Goal: Find contact information: Find contact information

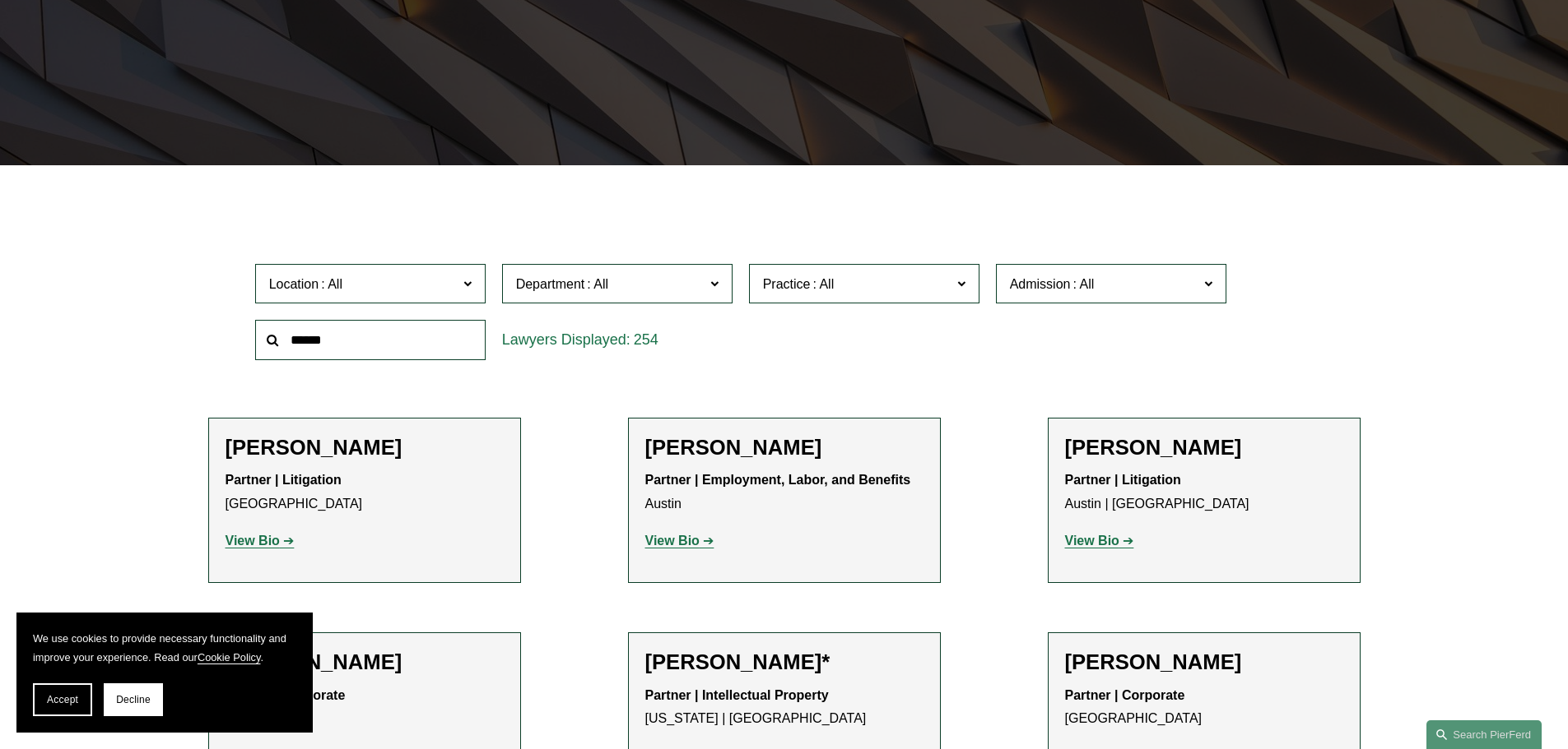
scroll to position [329, 0]
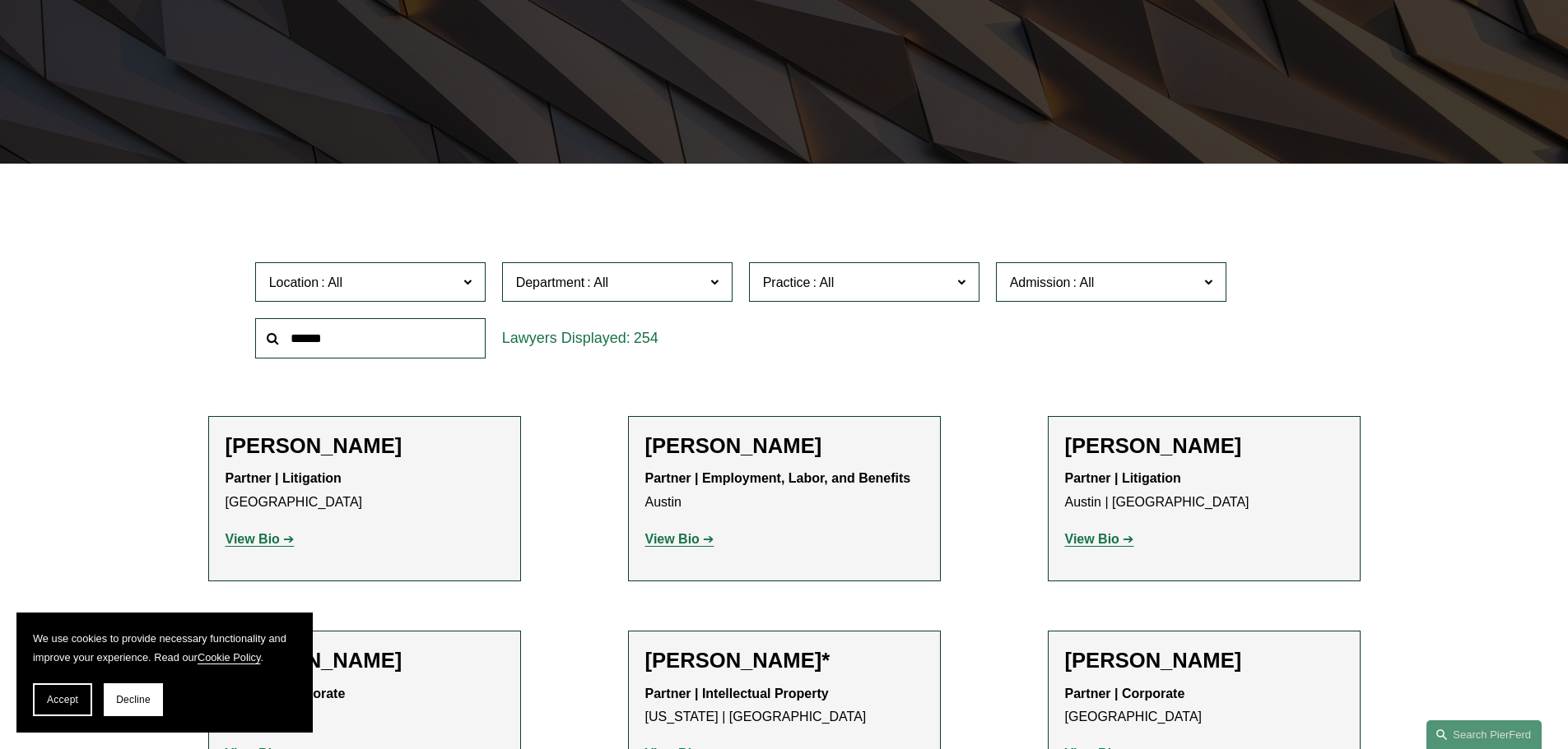
click at [348, 352] on input "text" at bounding box center [370, 338] width 231 height 40
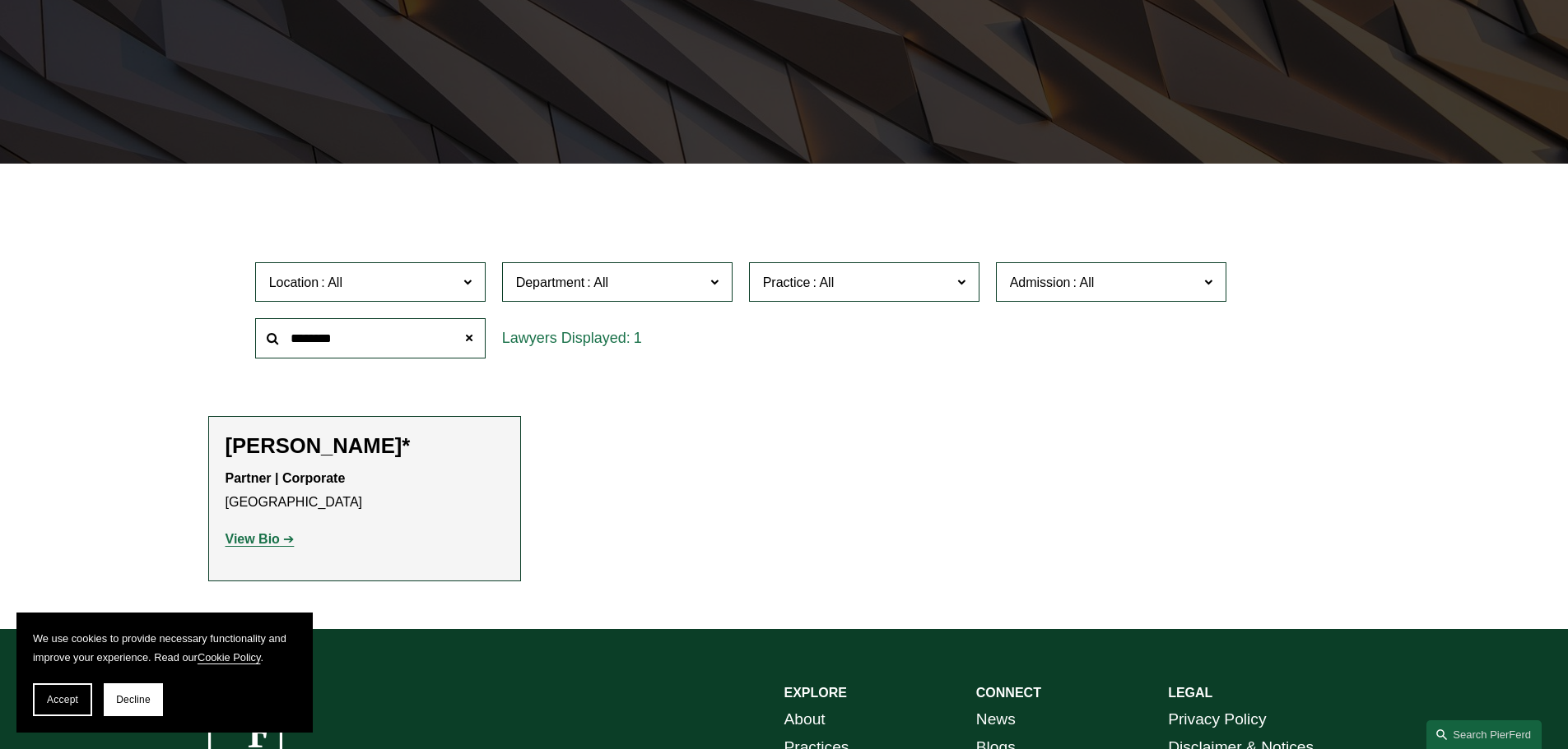
click at [305, 443] on h2 "Connor Slivocka*" at bounding box center [364, 445] width 279 height 25
click at [275, 540] on strong "View Bio" at bounding box center [252, 539] width 54 height 14
click at [349, 344] on input "********" at bounding box center [370, 338] width 231 height 40
drag, startPoint x: 353, startPoint y: 339, endPoint x: 164, endPoint y: 319, distance: 190.1
click at [164, 319] on ul "Filter Location All Atlanta Austin Boston Charlotte Chicago Cincinnati Clevelan…" at bounding box center [783, 393] width 1245 height 378
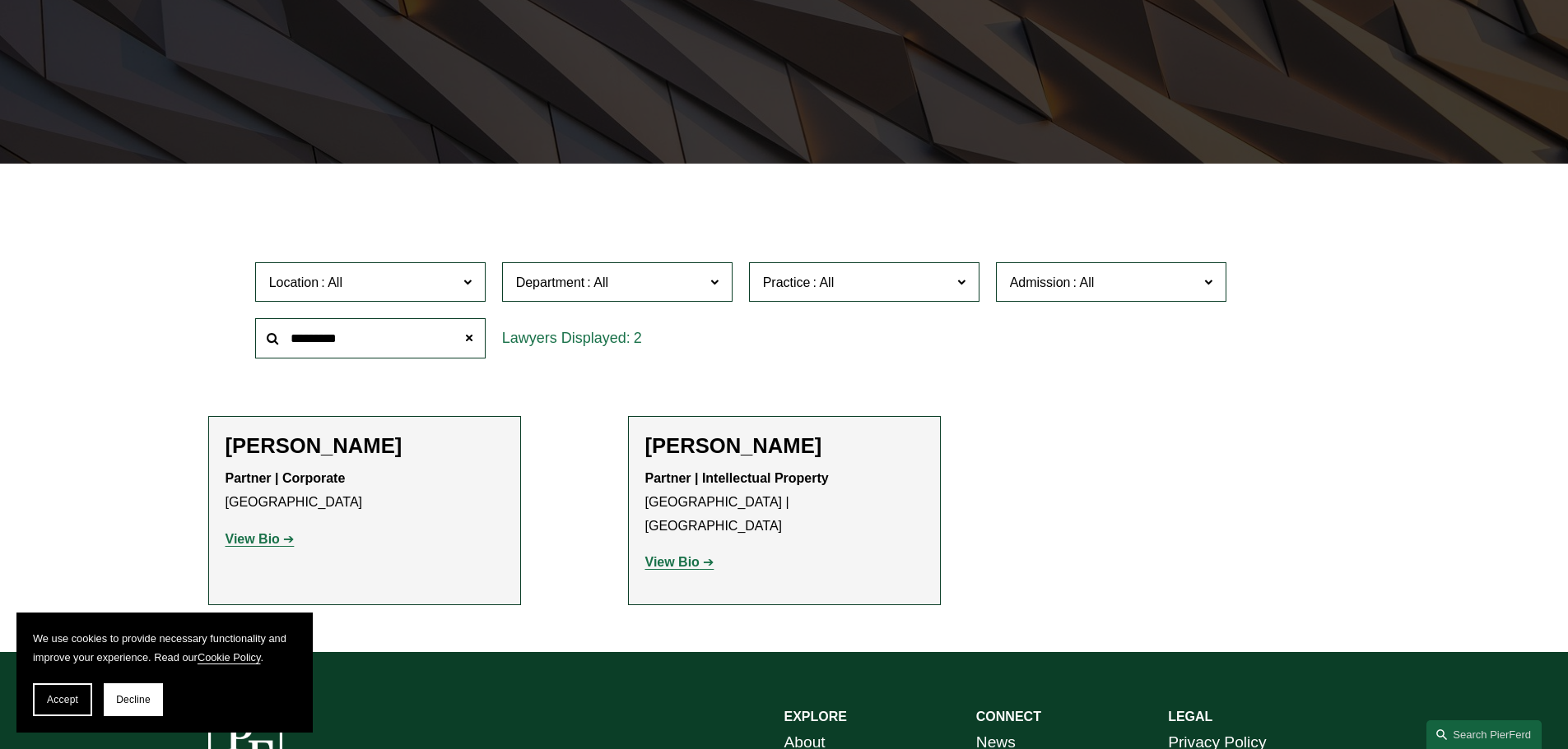
click at [299, 453] on h2 "[PERSON_NAME]" at bounding box center [364, 445] width 279 height 25
click at [275, 484] on strong "Partner | Corporate" at bounding box center [285, 478] width 120 height 14
click at [257, 540] on strong "View Bio" at bounding box center [252, 539] width 54 height 14
click at [340, 343] on input "*********" at bounding box center [370, 338] width 231 height 40
drag, startPoint x: 329, startPoint y: 337, endPoint x: -53, endPoint y: 283, distance: 385.8
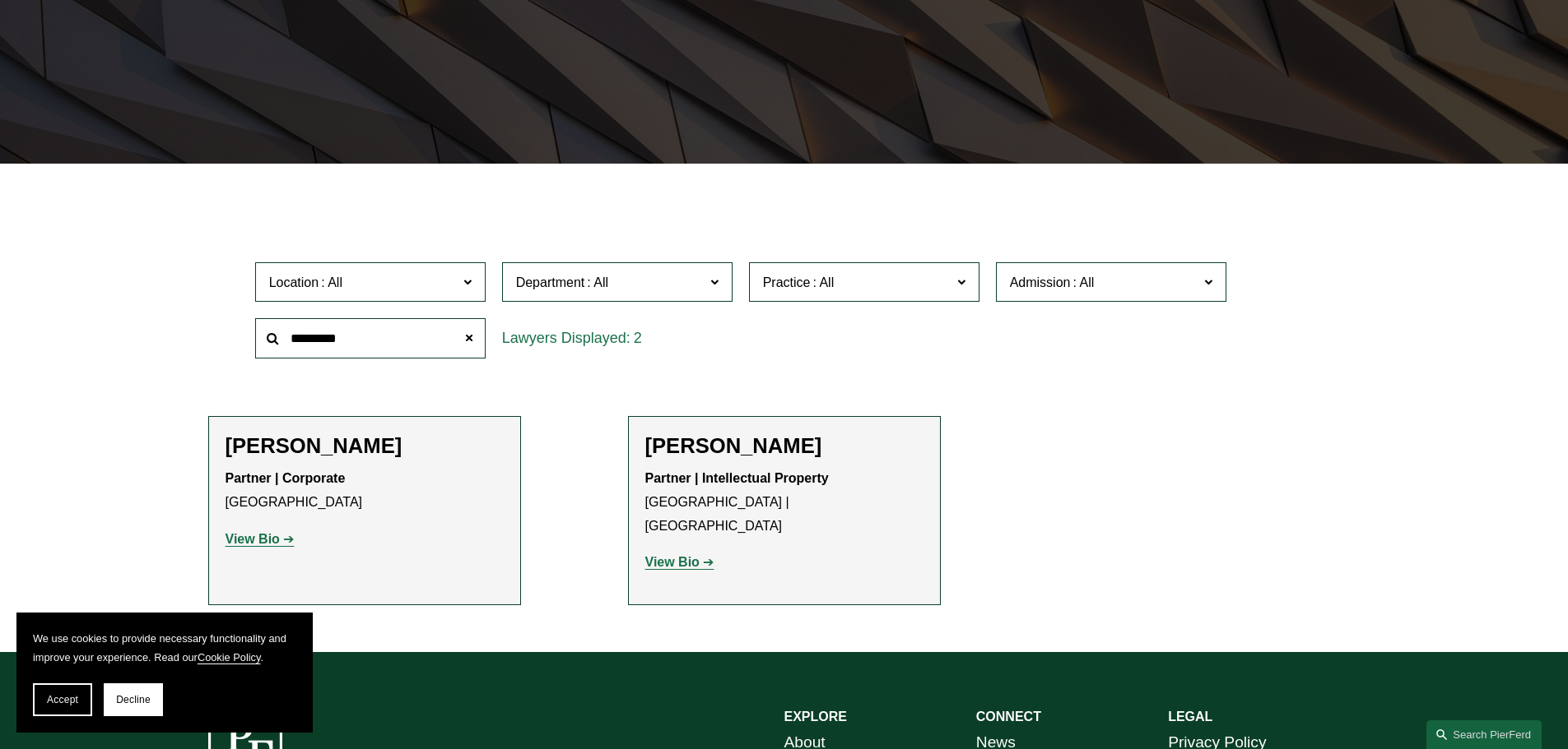
click at [0, 283] on html "We use cookies to provide necessary functionality and improve your experience. …" at bounding box center [784, 350] width 1568 height 1357
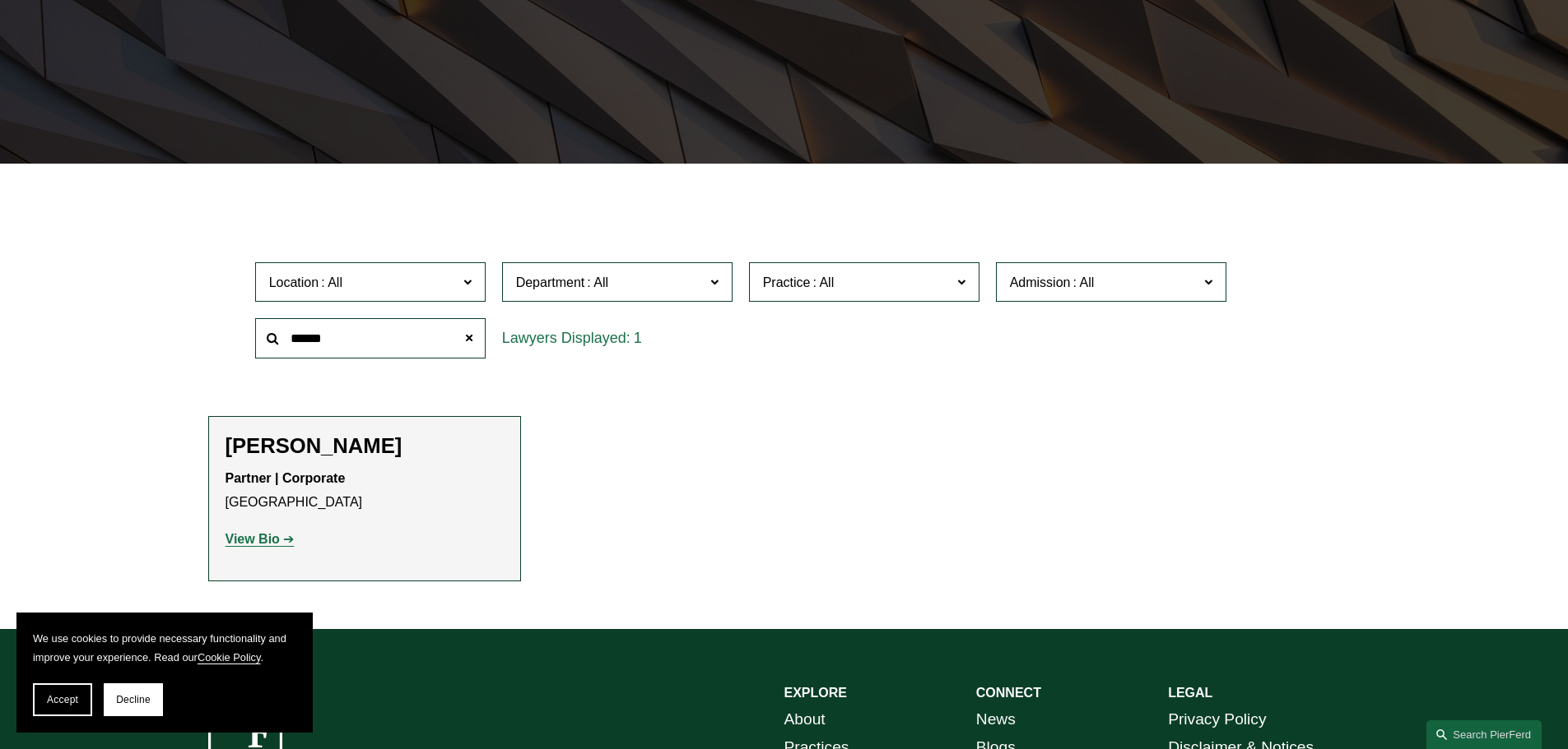
click at [272, 545] on strong "View Bio" at bounding box center [252, 539] width 54 height 14
click at [351, 349] on input "******" at bounding box center [370, 338] width 231 height 40
drag, startPoint x: 222, startPoint y: 324, endPoint x: 71, endPoint y: 304, distance: 152.3
click at [69, 306] on div "Filter Location All Atlanta Austin Boston Charlotte Chicago Cincinnati Clevelan…" at bounding box center [784, 409] width 1568 height 440
type input "*********"
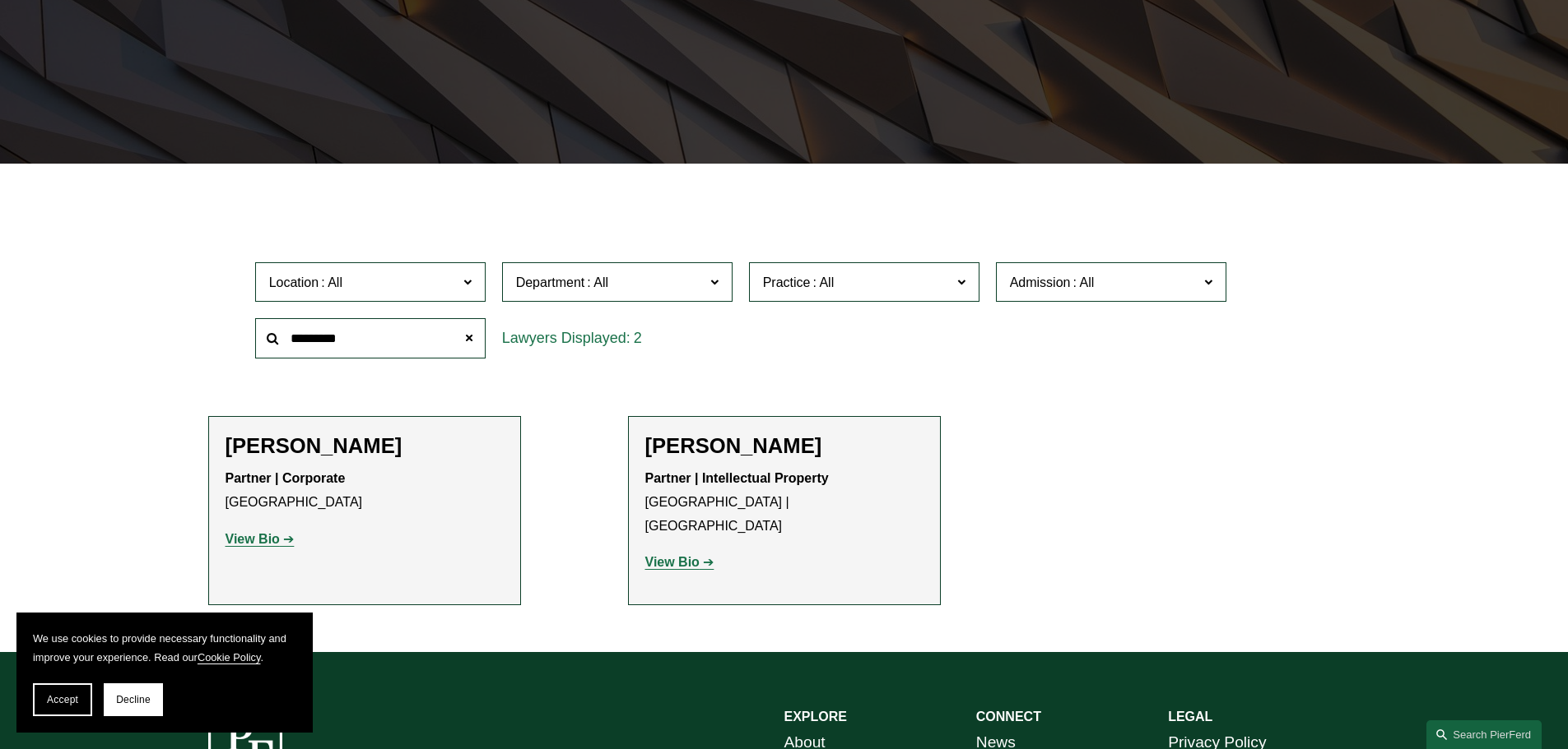
click at [263, 542] on strong "View Bio" at bounding box center [252, 539] width 54 height 14
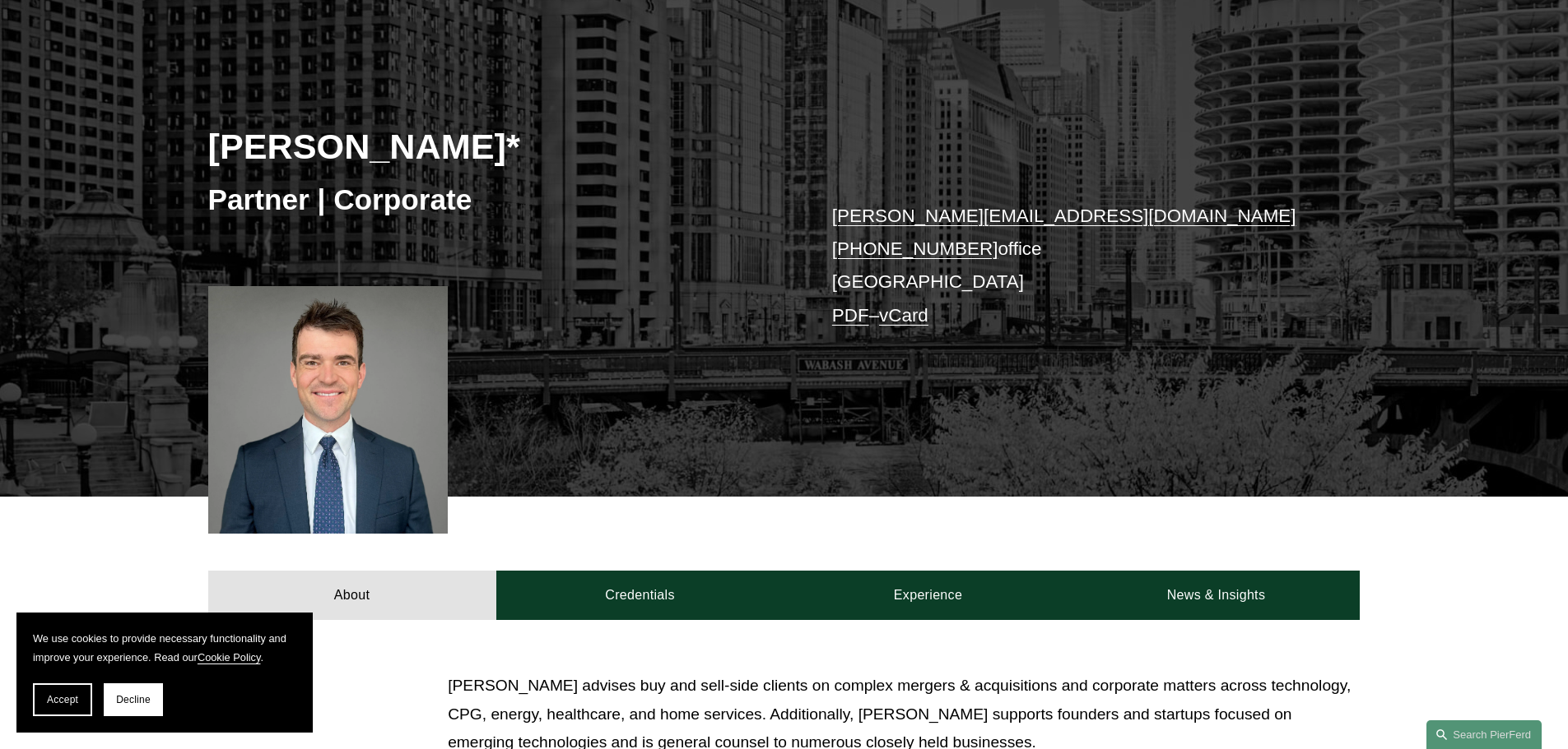
scroll to position [164, 0]
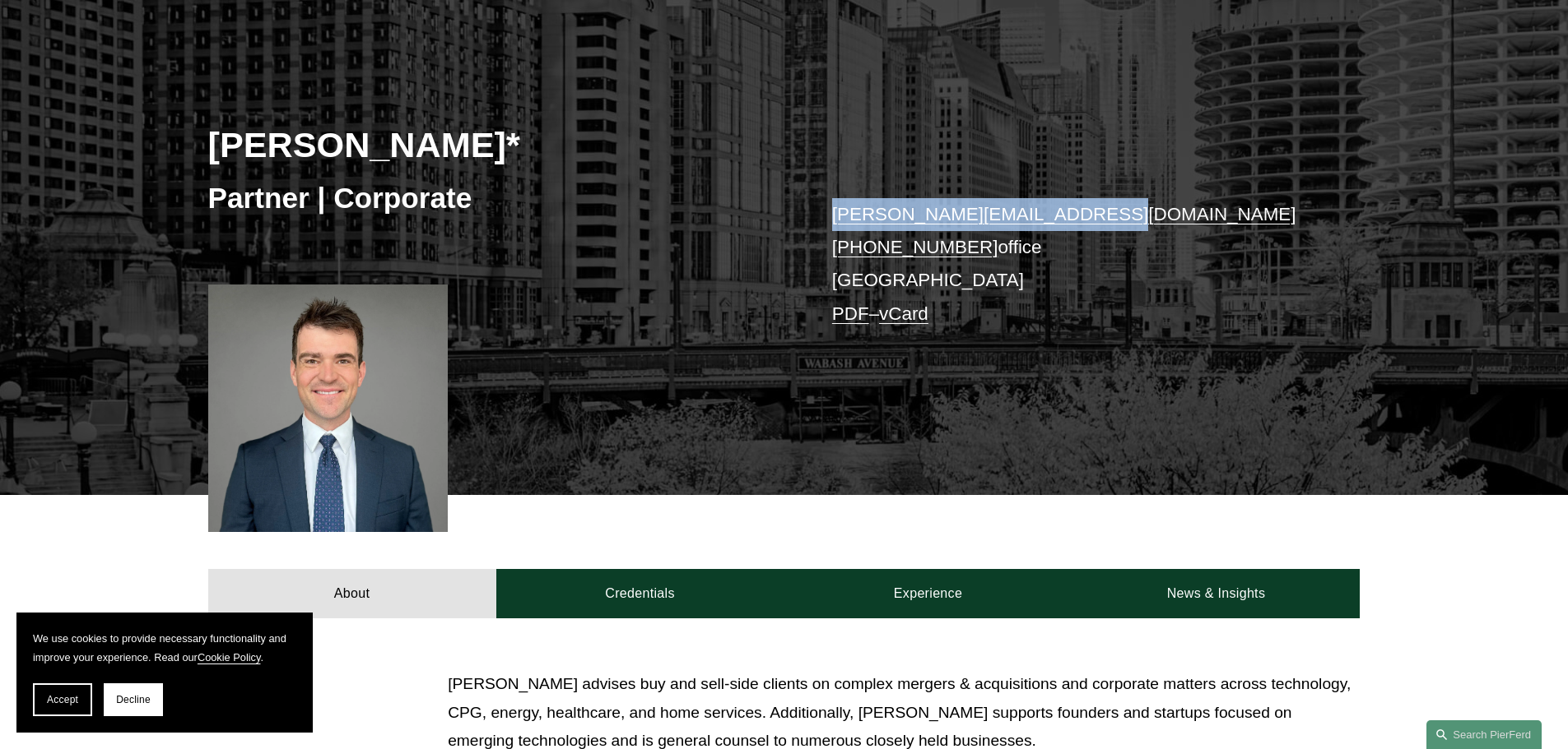
drag, startPoint x: 1021, startPoint y: 215, endPoint x: 829, endPoint y: 219, distance: 192.0
click at [829, 219] on div "Connor Slivocka* Partner | Corporate connor.slivocka@pierferd.com +1.262.829.74…" at bounding box center [784, 260] width 1568 height 471
copy link "connor.slivocka@pierferd.com"
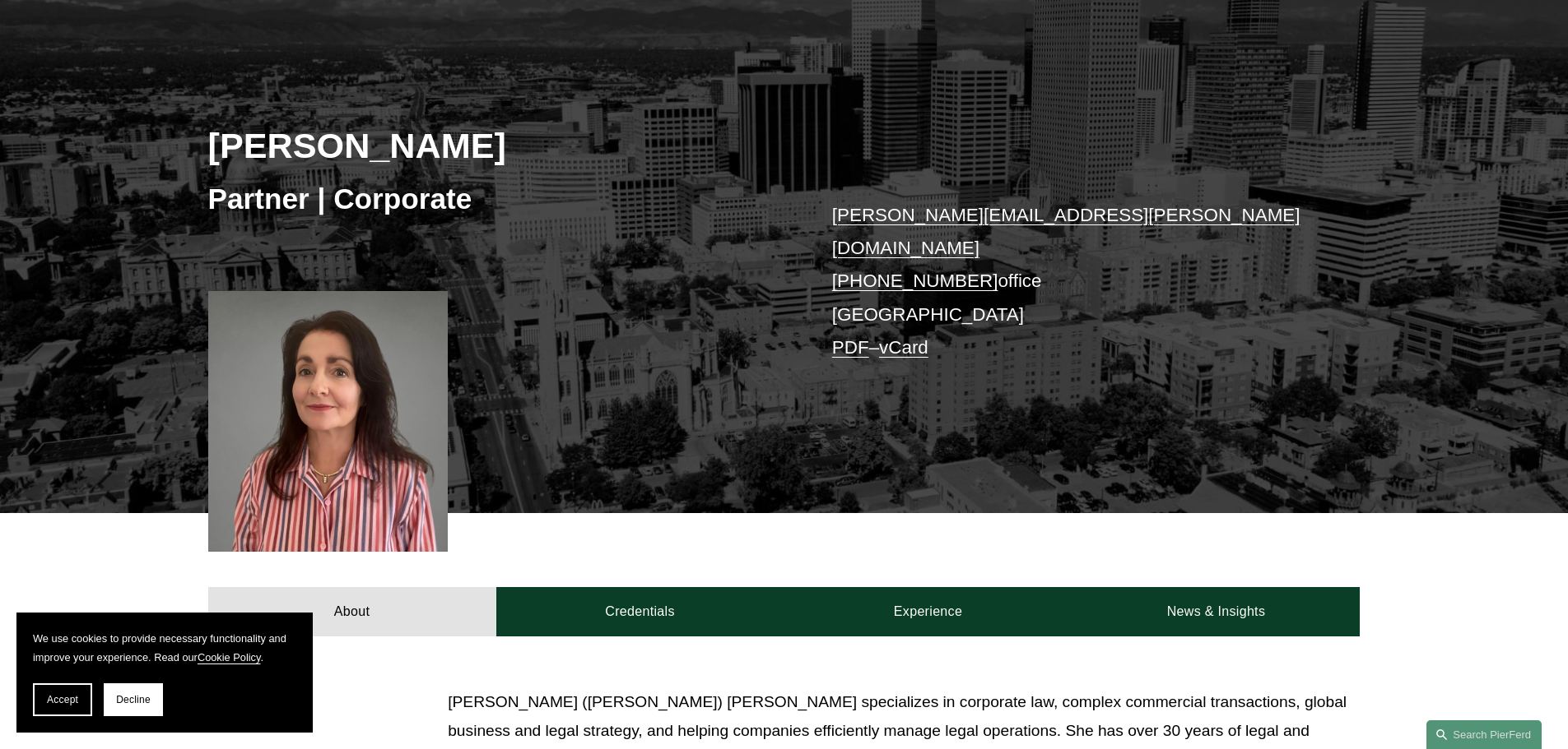
scroll to position [164, 0]
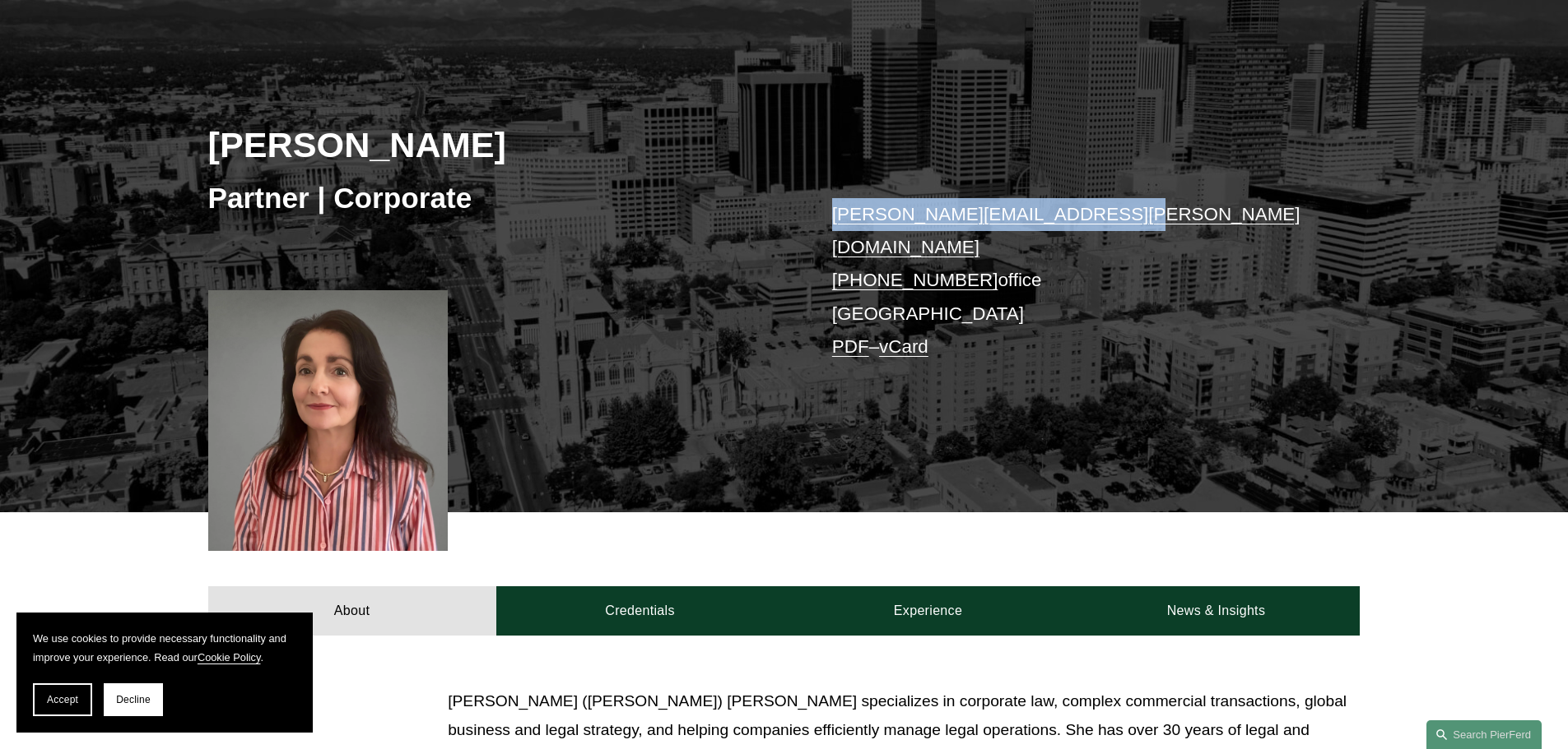
drag, startPoint x: 1084, startPoint y: 218, endPoint x: 835, endPoint y: 218, distance: 249.0
click at [835, 218] on p "christine.amrhein@pierferd.com +1.720.719.9761 office Denver PDF – vCard" at bounding box center [1072, 280] width 480 height 166
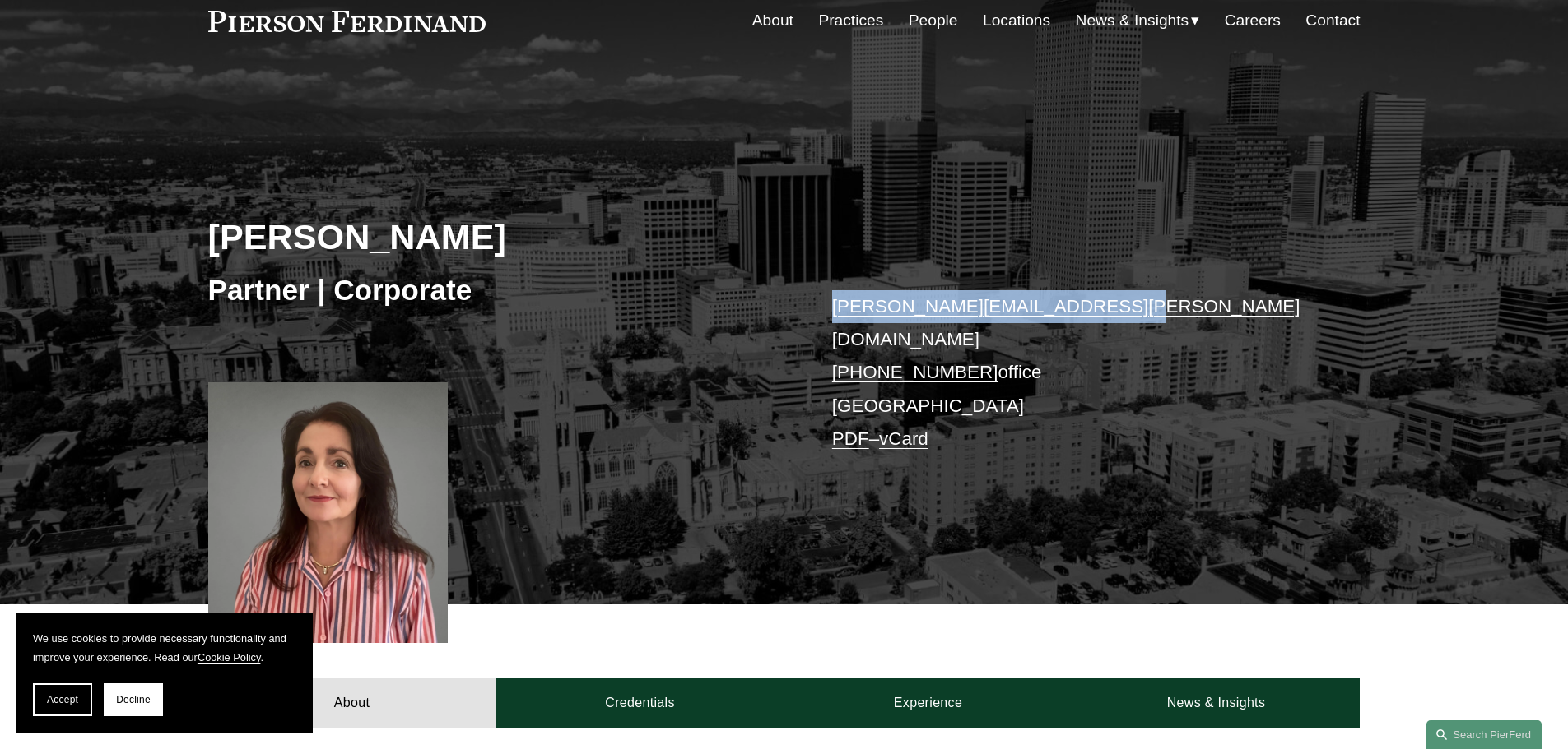
scroll to position [0, 0]
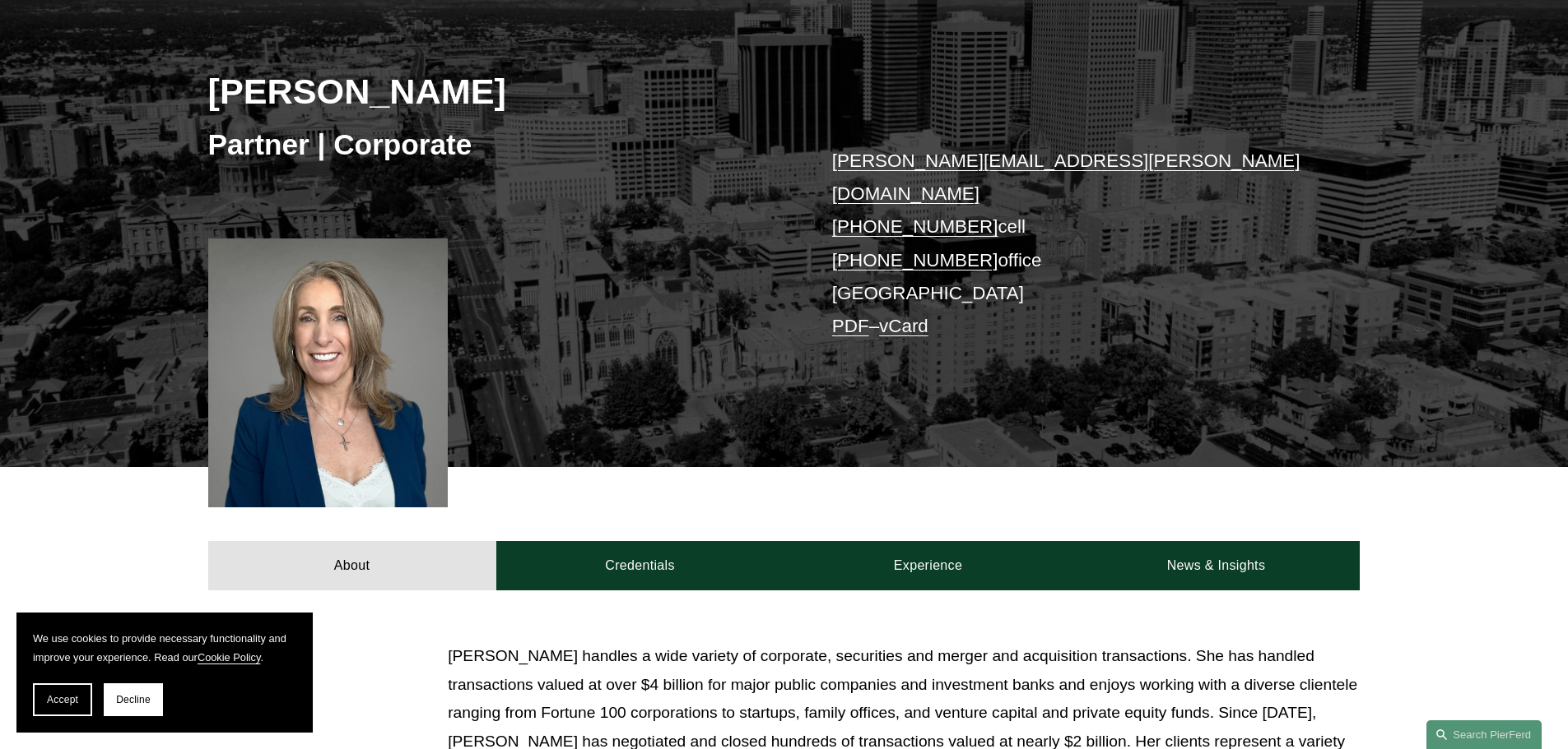
scroll to position [247, 0]
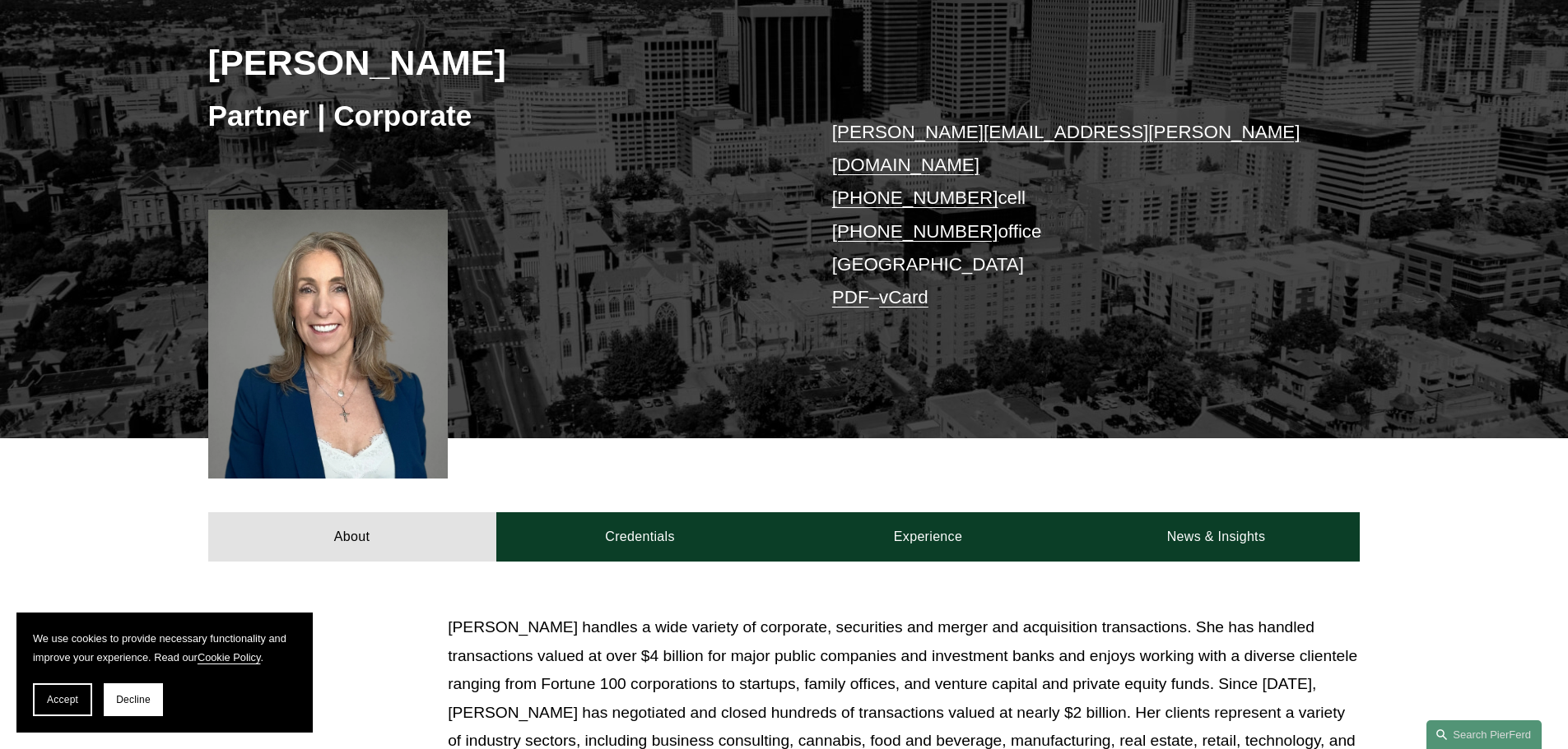
click at [268, 296] on div at bounding box center [328, 344] width 240 height 269
click at [347, 292] on div at bounding box center [328, 344] width 240 height 269
click at [352, 291] on div at bounding box center [328, 344] width 240 height 269
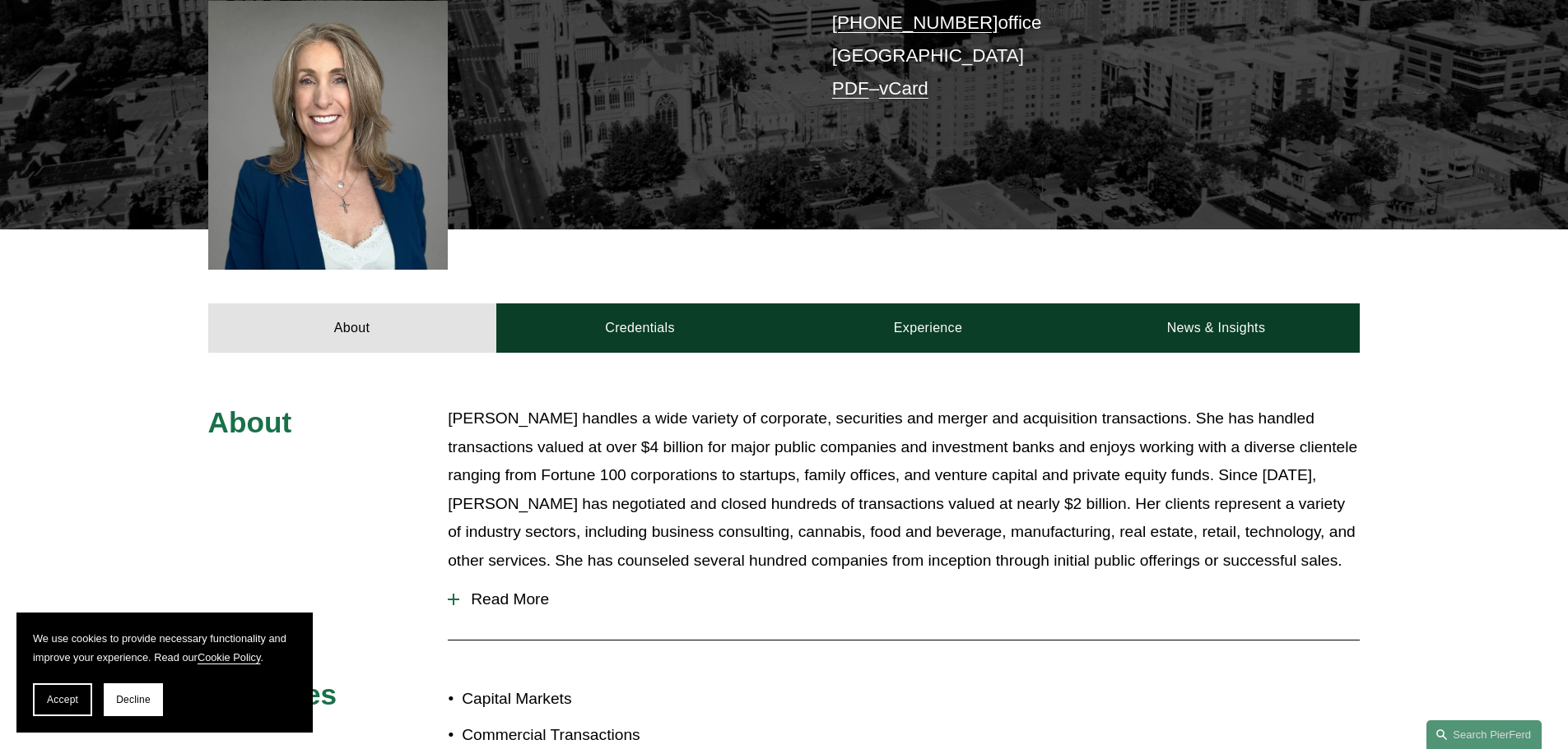
scroll to position [329, 0]
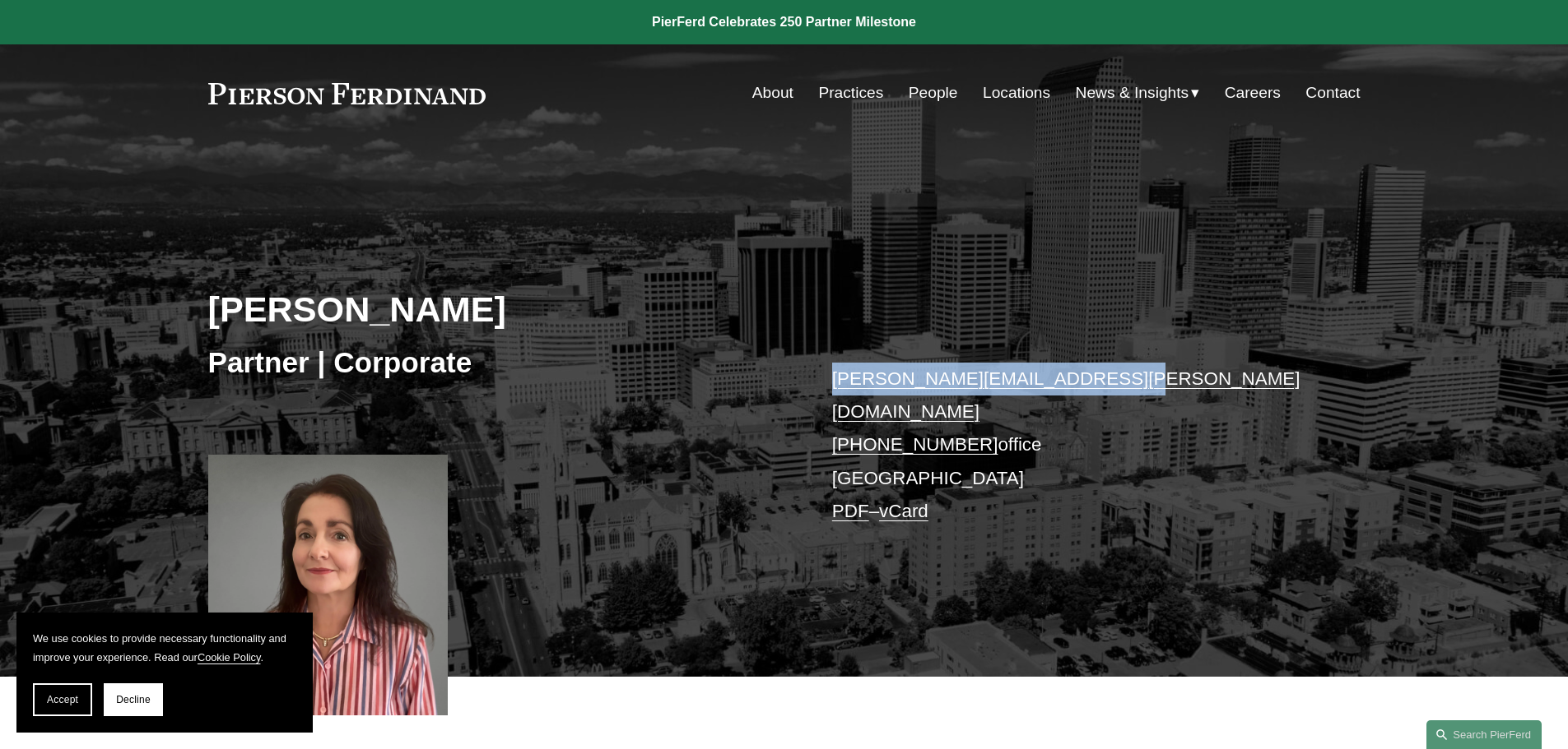
drag, startPoint x: 1049, startPoint y: 377, endPoint x: 835, endPoint y: 385, distance: 214.1
click at [835, 385] on p "[PERSON_NAME][EMAIL_ADDRESS][PERSON_NAME][DOMAIN_NAME] [PHONE_NUMBER] office [G…" at bounding box center [1072, 445] width 480 height 166
copy link "[PERSON_NAME][EMAIL_ADDRESS][PERSON_NAME][DOMAIN_NAME]"
